Goal: Information Seeking & Learning: Check status

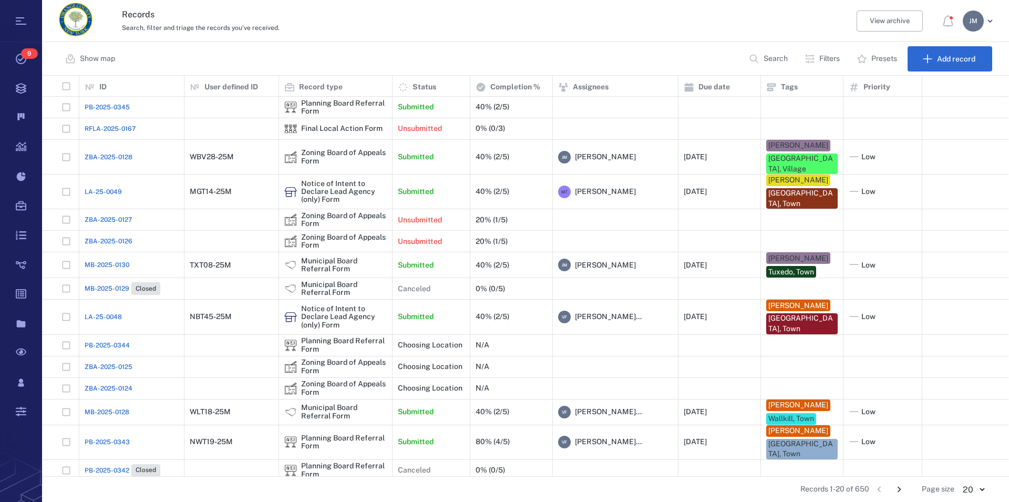
click at [825, 55] on p "Filters" at bounding box center [829, 59] width 20 height 11
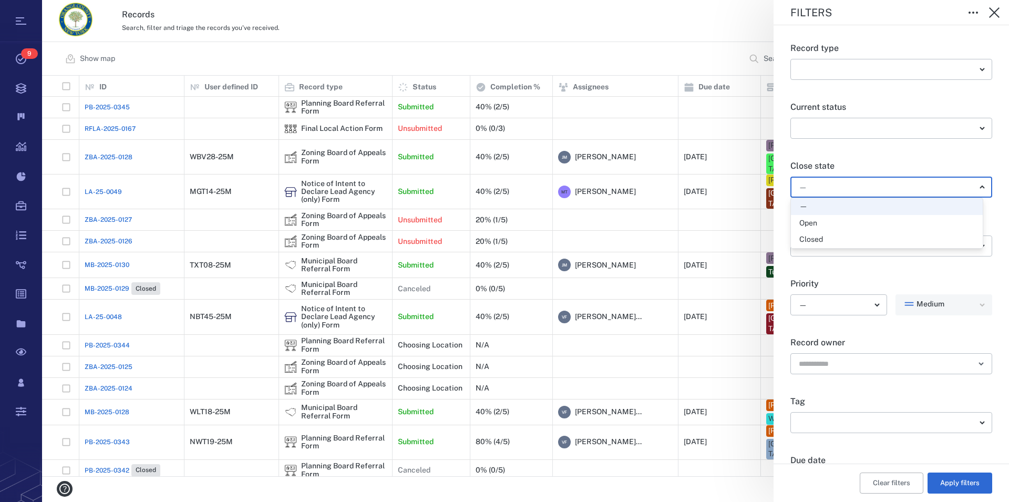
click at [835, 189] on body "Tasks 9 Records Boards Dashboard Reports Record types Guide steps Rules Form bu…" at bounding box center [504, 251] width 1009 height 502
click at [833, 221] on div "Open" at bounding box center [886, 223] width 175 height 11
type input "*****"
click at [949, 487] on button "Apply filters" at bounding box center [959, 482] width 65 height 21
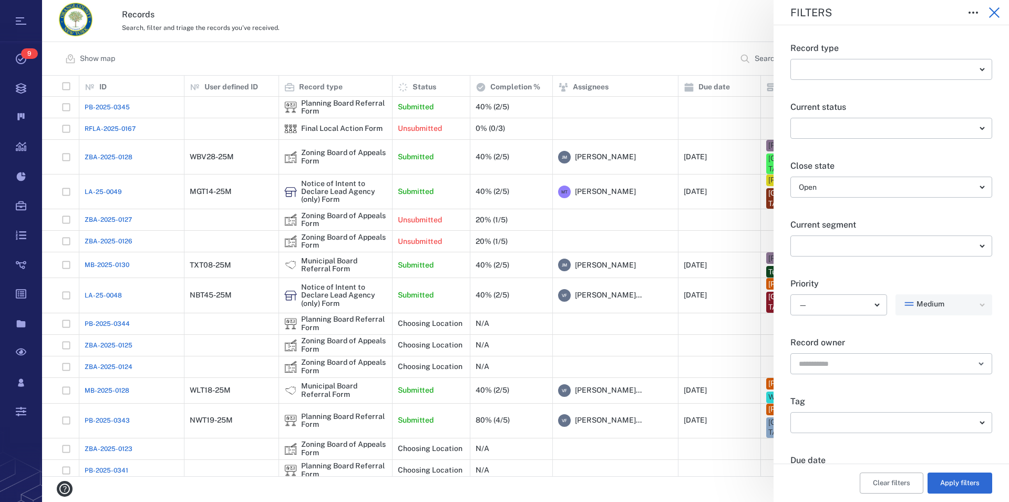
click at [997, 8] on icon "button" at bounding box center [994, 12] width 13 height 13
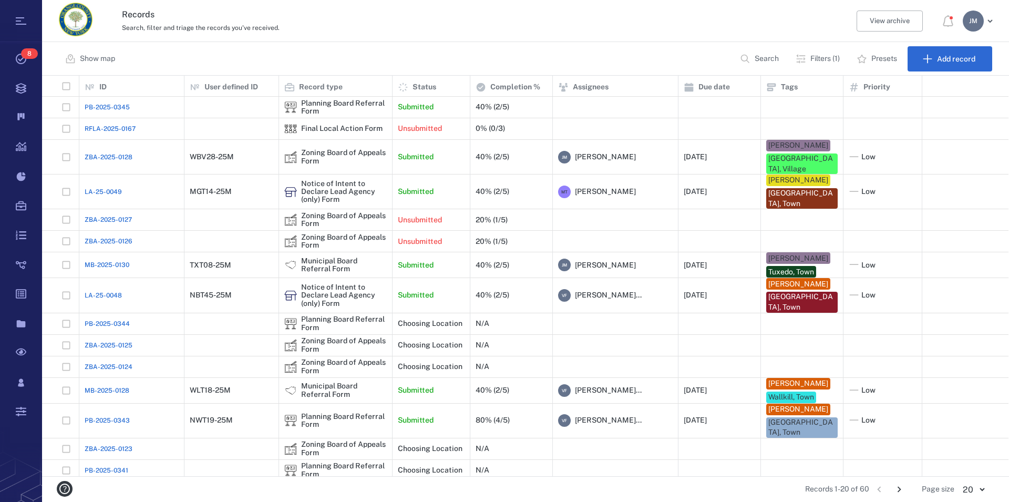
click at [830, 59] on p "Filters (1)" at bounding box center [824, 59] width 29 height 11
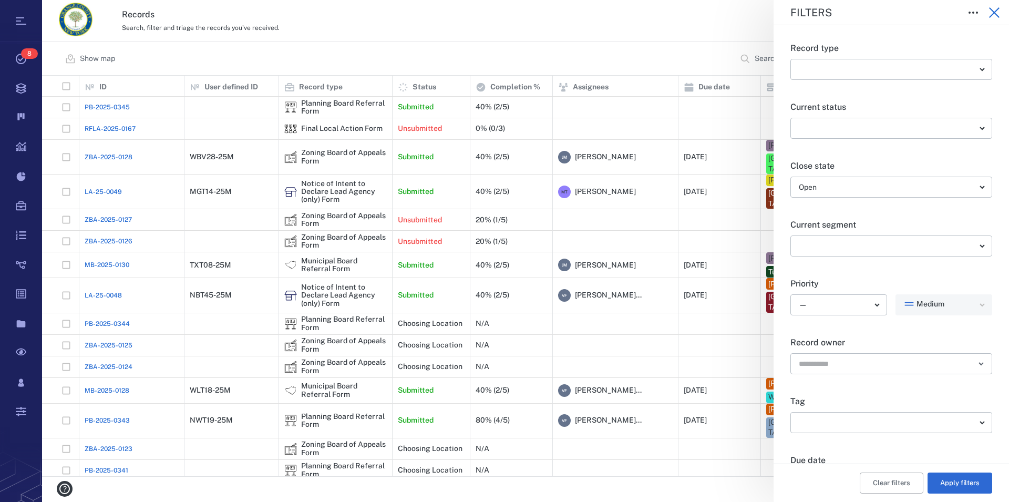
click at [990, 13] on icon "button" at bounding box center [994, 12] width 13 height 13
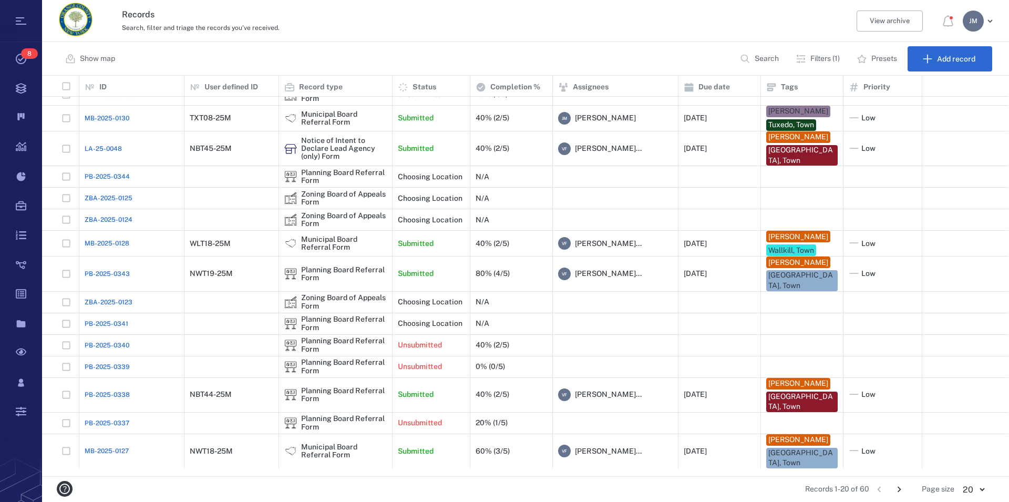
scroll to position [139, 0]
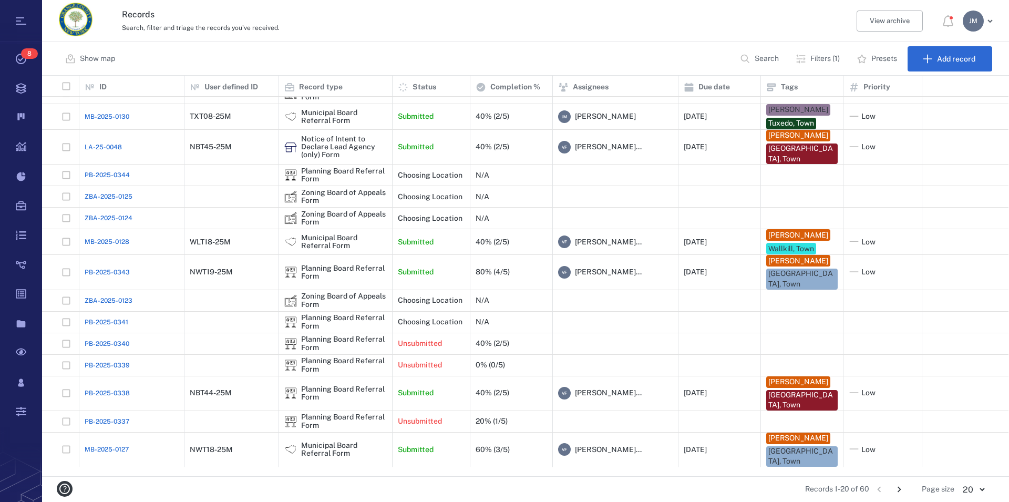
click at [896, 488] on icon "Go to next page" at bounding box center [899, 489] width 12 height 12
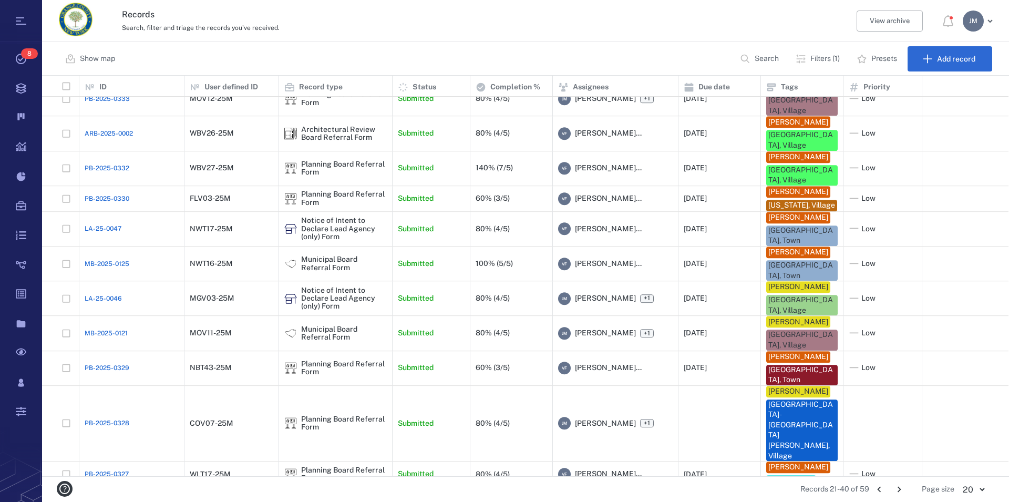
click at [896, 488] on icon "Go to next page" at bounding box center [899, 489] width 12 height 12
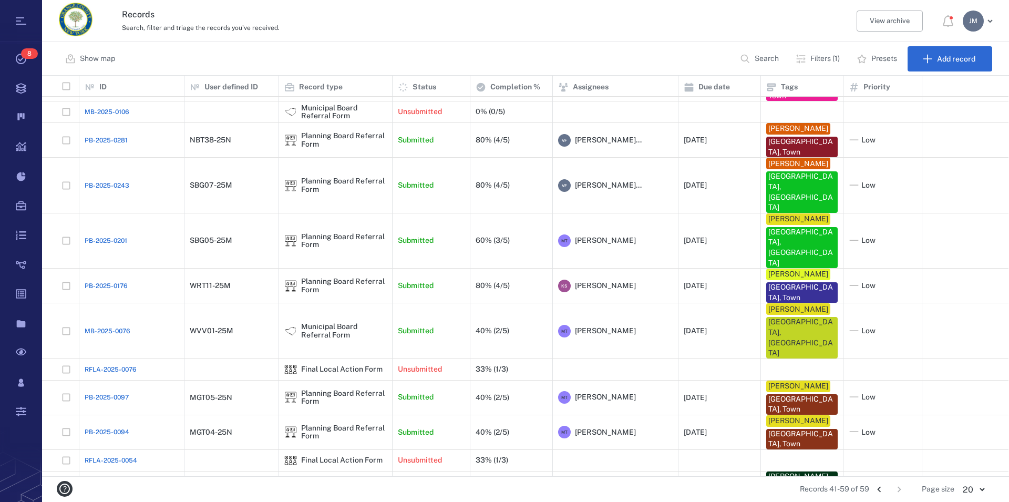
scroll to position [235, 0]
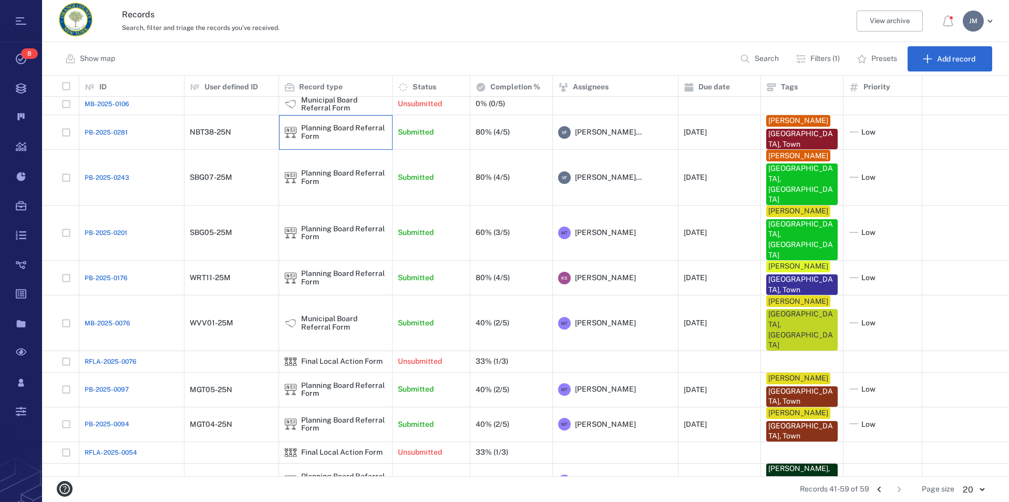
click at [323, 126] on div "Planning Board Referral Form" at bounding box center [344, 132] width 86 height 16
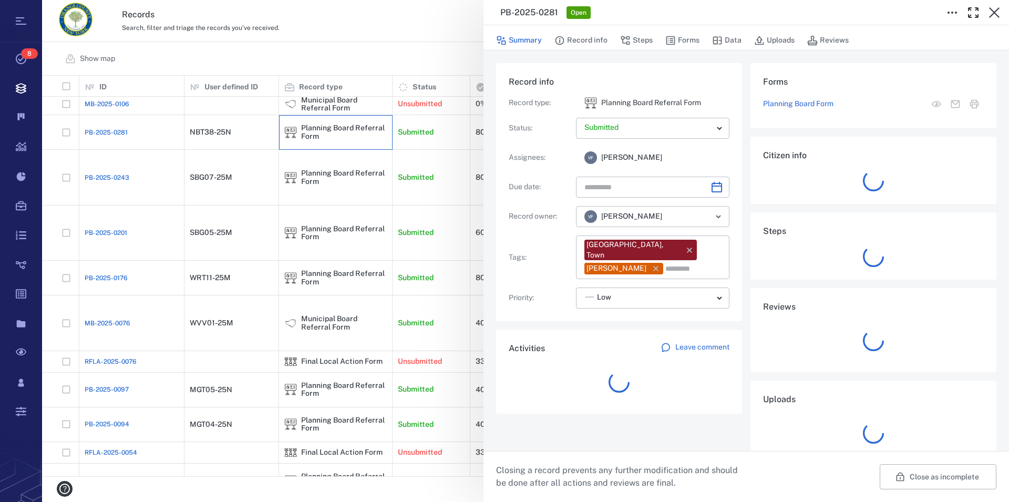
type input "**********"
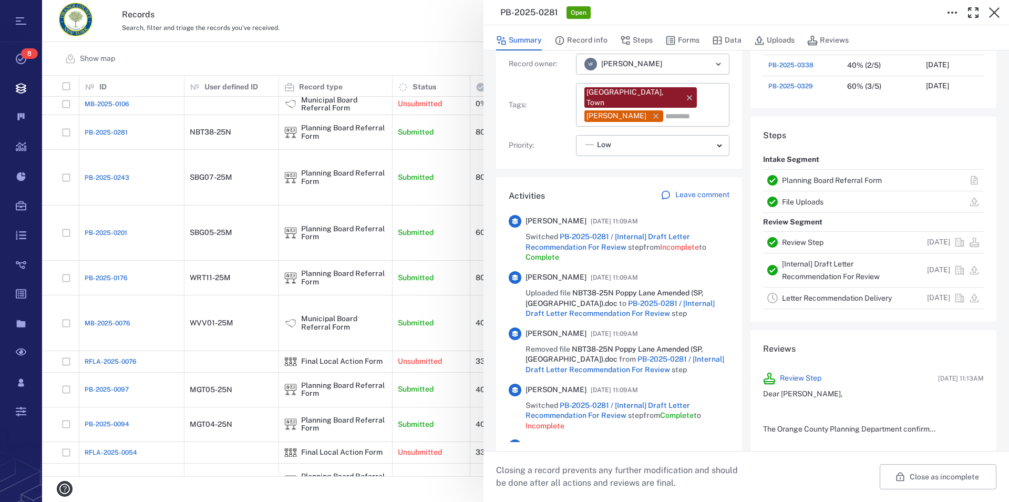
scroll to position [180, 0]
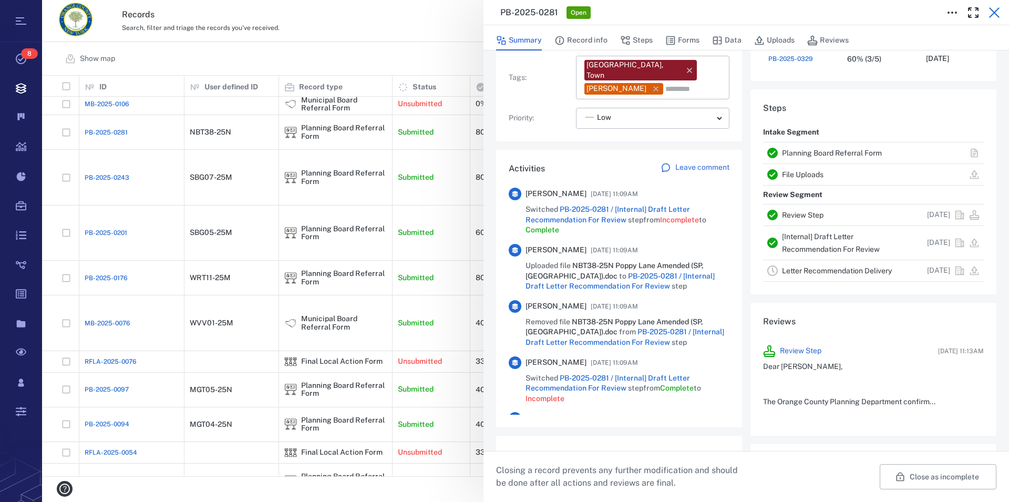
click at [992, 15] on icon "button" at bounding box center [994, 12] width 11 height 11
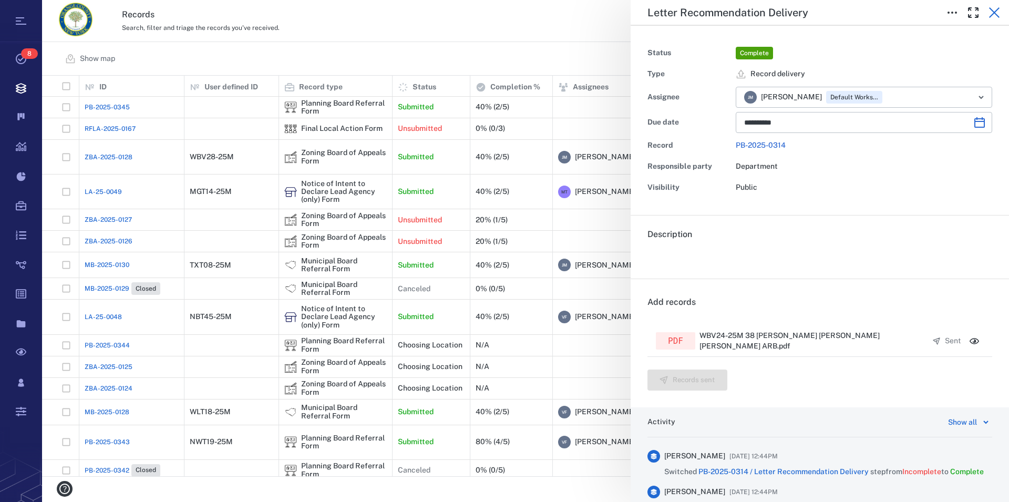
click at [993, 13] on icon "button" at bounding box center [994, 12] width 13 height 13
